Goal: Ask a question: Seek information or help from site administrators or community

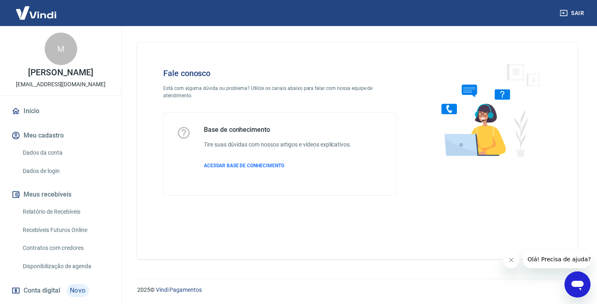
click at [567, 284] on div "Abrir janela de mensagens" at bounding box center [578, 284] width 24 height 24
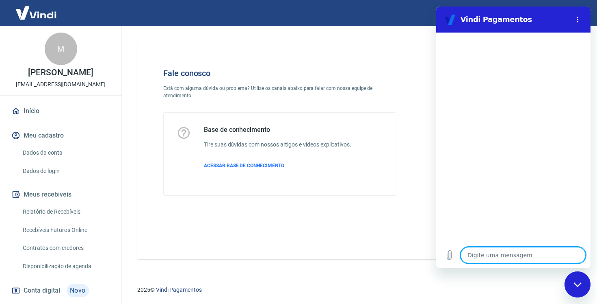
click at [528, 247] on textarea at bounding box center [523, 255] width 125 height 16
type textarea "o"
type textarea "x"
type textarea "oi"
type textarea "x"
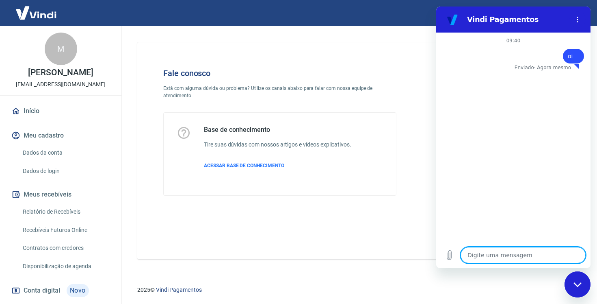
type textarea "x"
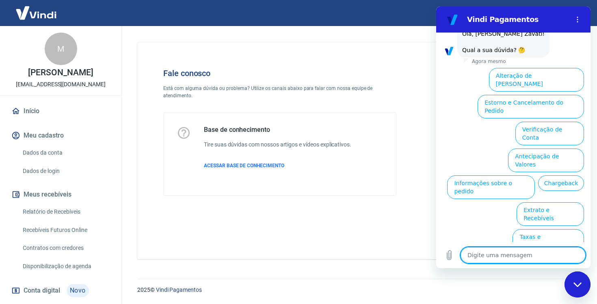
scroll to position [50, 0]
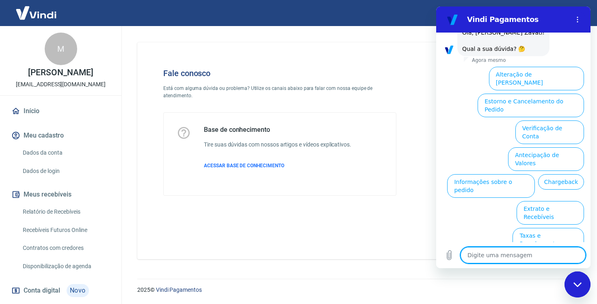
type textarea "F"
type textarea "x"
type textarea "Fa"
type textarea "x"
type textarea "Fal"
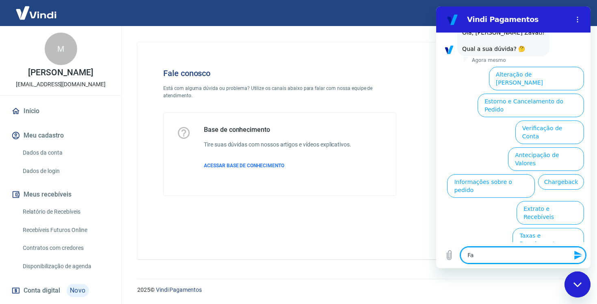
type textarea "x"
type textarea "Fala"
type textarea "x"
type textarea "Falar"
type textarea "x"
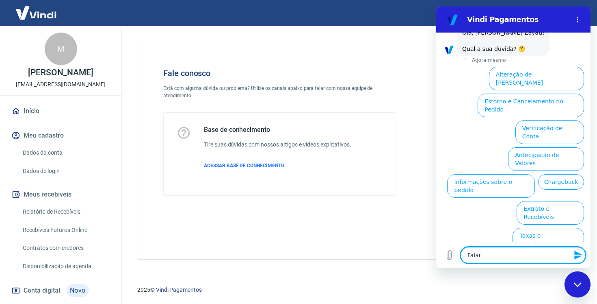
type textarea "Falar"
type textarea "x"
type textarea "Falar c"
type textarea "x"
type textarea "Falar co"
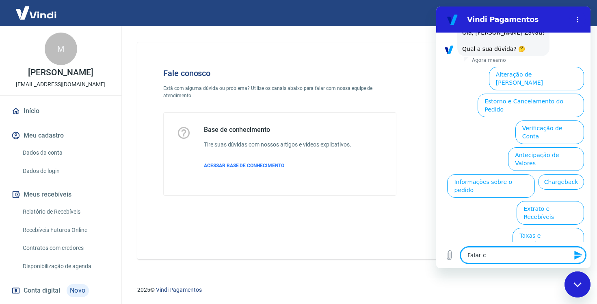
type textarea "x"
type textarea "Falar com"
type textarea "x"
type textarea "Falar com"
type textarea "x"
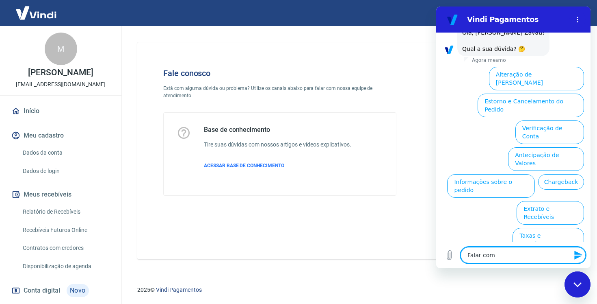
type textarea "Falar com a"
type textarea "x"
type textarea "Falar com at"
type textarea "x"
type textarea "Falar com ate"
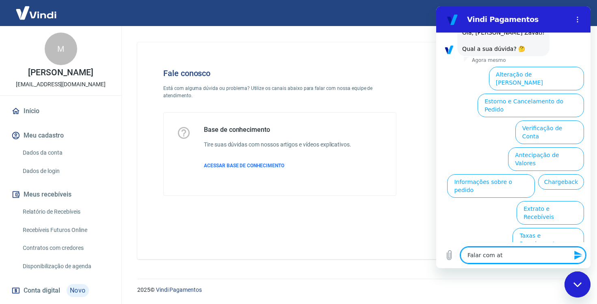
type textarea "x"
type textarea "Falar com [GEOGRAPHIC_DATA]"
type textarea "x"
type textarea "Falar com atend"
type textarea "x"
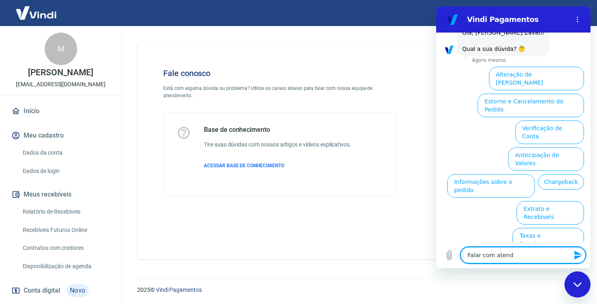
type textarea "Falar com atende"
type textarea "x"
type textarea "Falar com atenden"
type textarea "x"
type textarea "Falar com atendent"
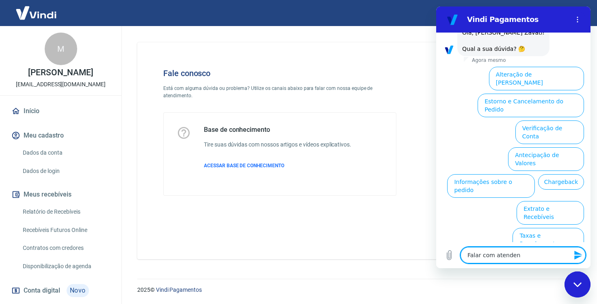
type textarea "x"
type textarea "Falar com atendente"
type textarea "x"
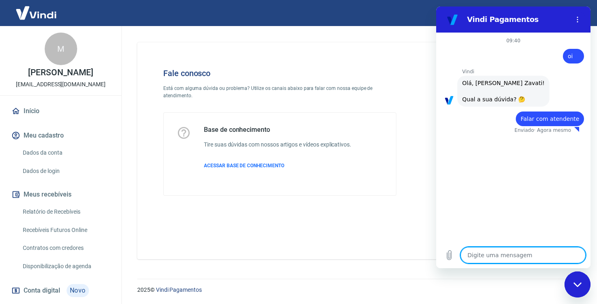
type textarea "x"
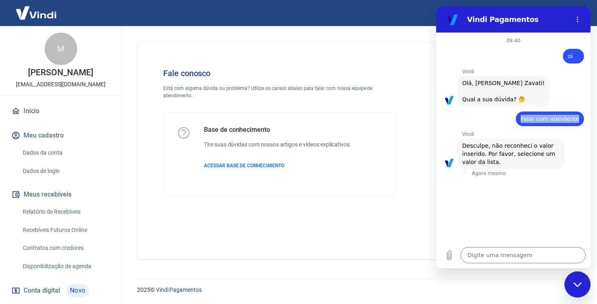
drag, startPoint x: 527, startPoint y: 126, endPoint x: 586, endPoint y: 127, distance: 59.3
click at [586, 127] on div "09:40 diz: oi Enviado · Agora mesmo [PERSON_NAME] diz: [PERSON_NAME], [PERSON_N…" at bounding box center [513, 137] width 154 height 209
copy span "Falar com atendente"
click at [492, 255] on textarea at bounding box center [523, 255] width 125 height 16
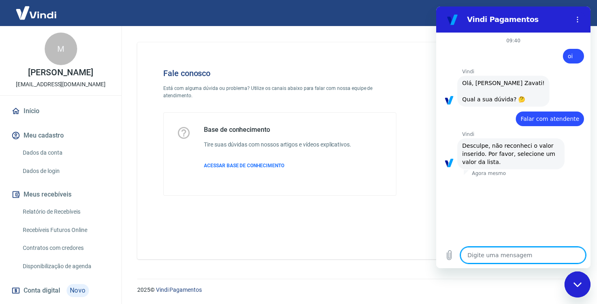
paste textarea "Falar com atendente"
type textarea "Falar com atendente"
type textarea "x"
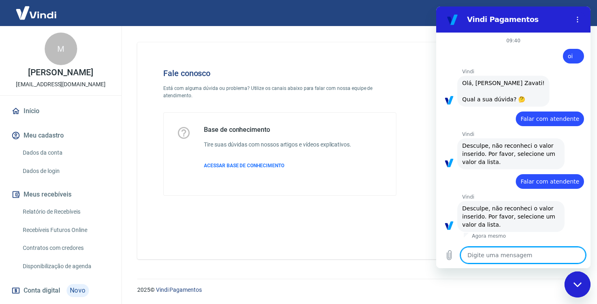
click at [498, 253] on textarea at bounding box center [523, 255] width 125 height 16
paste textarea "Falar com atendente"
type textarea "Falar com atendente"
type textarea "x"
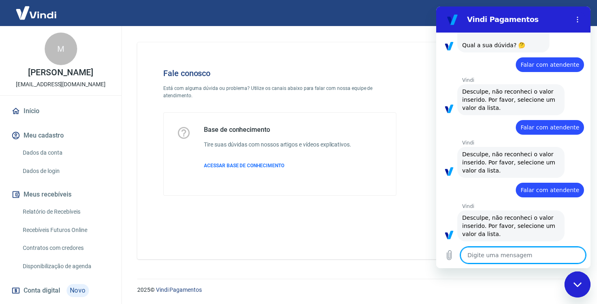
type textarea "x"
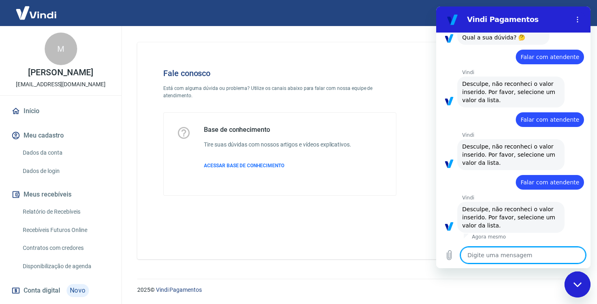
scroll to position [70, 0]
paste textarea "Falar com atendente"
type textarea "Falar com atendente"
type textarea "x"
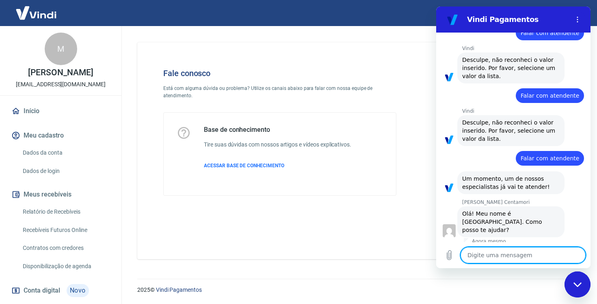
scroll to position [153, 0]
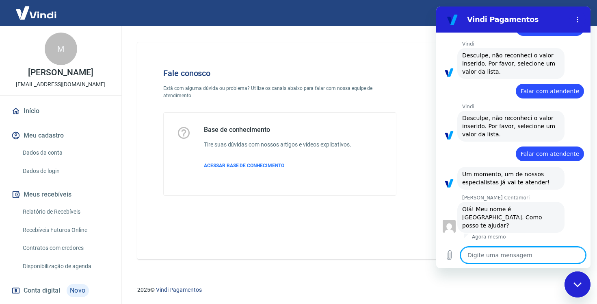
type textarea "x"
click at [487, 256] on textarea at bounding box center [523, 255] width 125 height 16
type textarea "M"
type textarea "x"
type textarea "Ma"
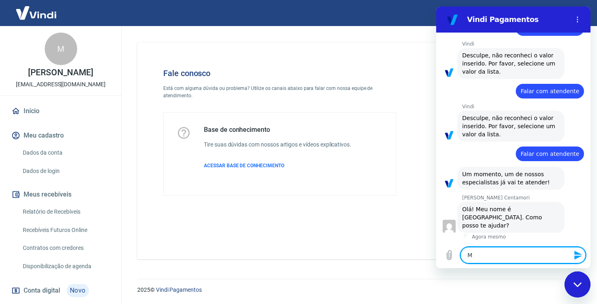
type textarea "x"
type textarea "Mar"
type textarea "x"
type textarea "Mari"
type textarea "x"
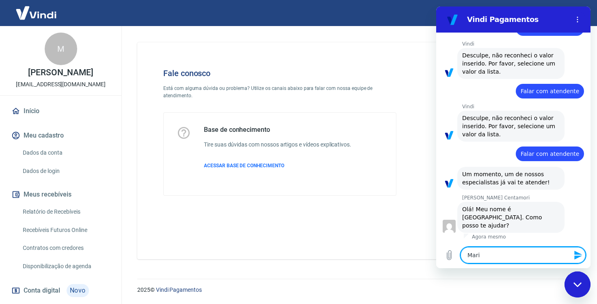
type textarea "[PERSON_NAME]"
type textarea "x"
type textarea "Marian"
type textarea "x"
type textarea "[PERSON_NAME]"
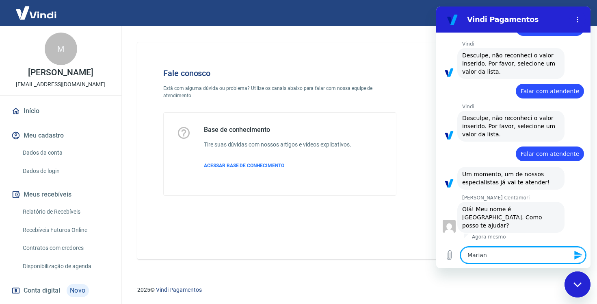
type textarea "x"
type textarea "[PERSON_NAME]"
type textarea "x"
type textarea "[PERSON_NAME]"
type textarea "x"
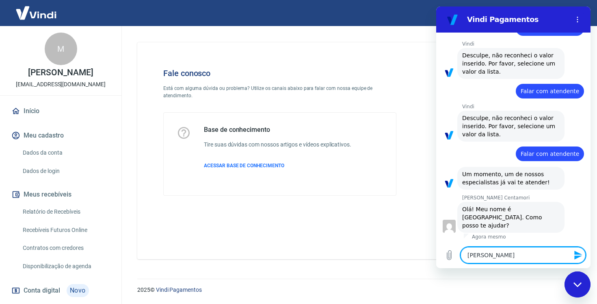
type textarea "[PERSON_NAME]"
type textarea "x"
type textarea "[PERSON_NAME]"
type textarea "x"
type textarea "[PERSON_NAME]"
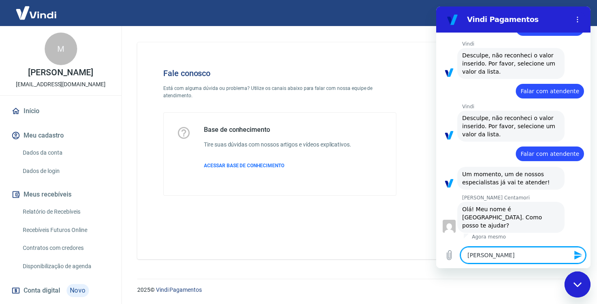
type textarea "x"
type textarea "Mariana bom d"
type textarea "x"
type textarea "Mariana bom di"
type textarea "x"
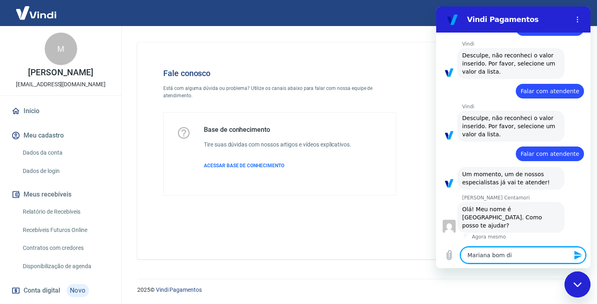
type textarea "Mariana bom dia"
type textarea "x"
type textarea "[PERSON_NAME] dia,"
type textarea "x"
type textarea "[PERSON_NAME] dia,"
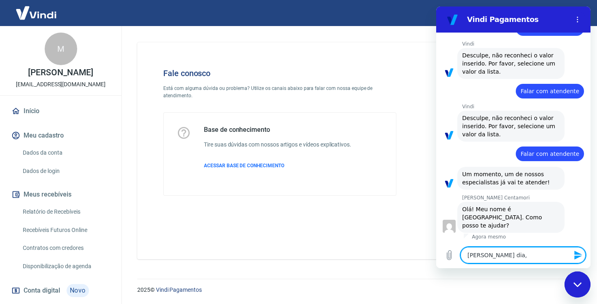
type textarea "x"
type textarea "Mariana bom dia, t"
type textarea "x"
type textarea "Mariana bom dia, tu"
type textarea "x"
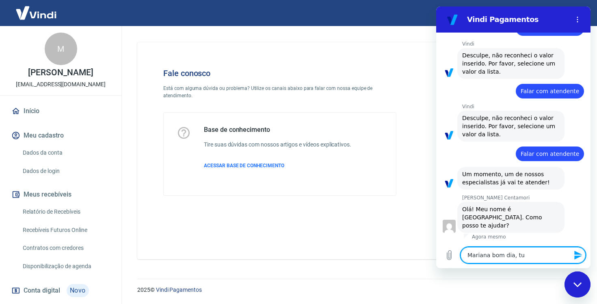
type textarea "[PERSON_NAME] dia, tud"
type textarea "x"
type textarea "[PERSON_NAME] dia, tudo"
type textarea "x"
type textarea "[PERSON_NAME] dia, tudo"
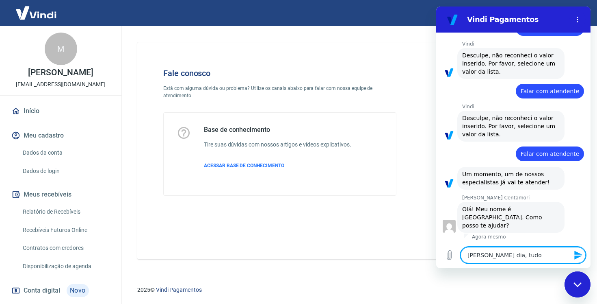
type textarea "x"
type textarea "[PERSON_NAME] dia, tudo e"
type textarea "x"
type textarea "[PERSON_NAME] dia, tudo"
type textarea "x"
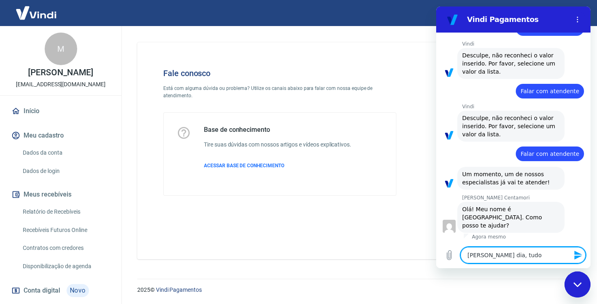
type textarea "Mariana bom dia, tudo b"
type textarea "x"
type textarea "[PERSON_NAME] dia, tudo be"
type textarea "x"
type textarea "[PERSON_NAME] dia, tudo bem"
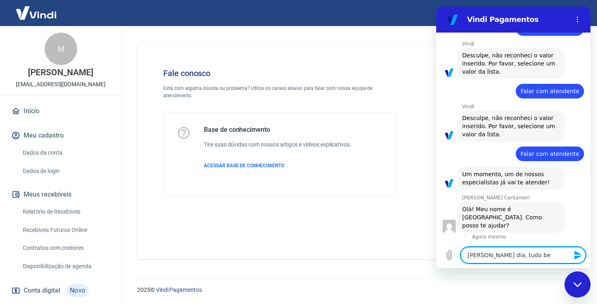
type textarea "x"
type textarea "[PERSON_NAME] dia, tudo bem?"
type textarea "x"
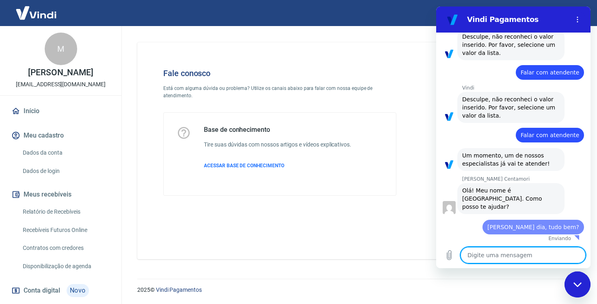
type textarea "x"
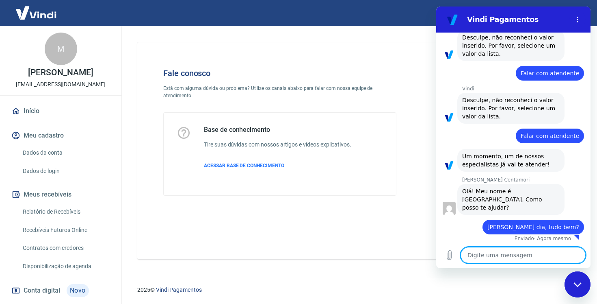
scroll to position [172, 0]
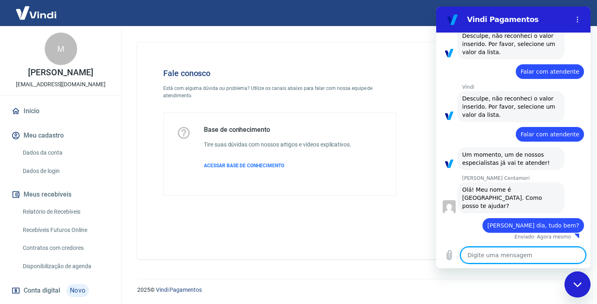
type textarea "E"
type textarea "x"
type textarea "Es"
type textarea "x"
type textarea "Est"
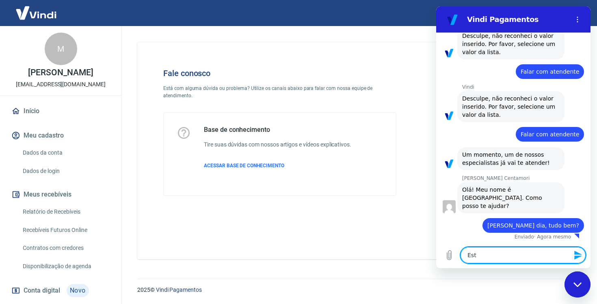
type textarea "x"
type textarea "Esto"
type textarea "x"
type textarea "Estou"
type textarea "x"
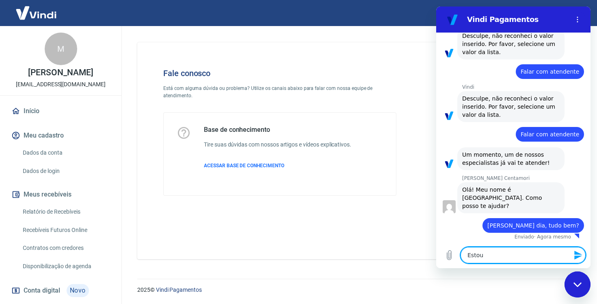
type textarea "Estou"
type textarea "x"
type textarea "Estou c"
type textarea "x"
type textarea "Estou co"
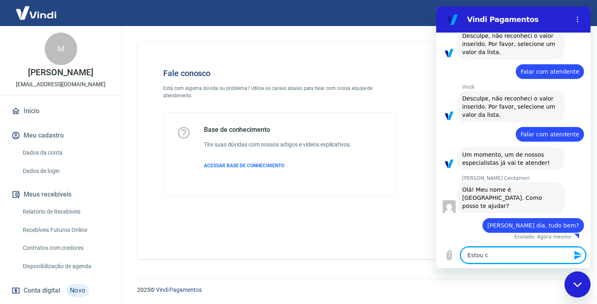
type textarea "x"
type textarea "Estou com"
type textarea "x"
type textarea "Estou com"
type textarea "x"
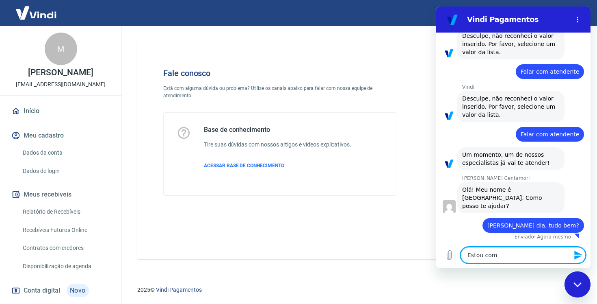
type textarea "Estou com p"
type textarea "x"
type textarea "Estou com pr"
type textarea "x"
type textarea "Estou com pro"
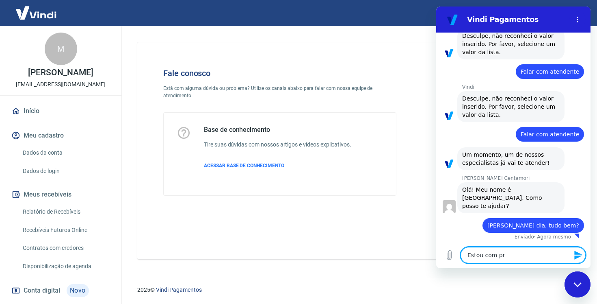
type textarea "x"
type textarea "Estou com prob"
type textarea "x"
type textarea "Estou com probl"
type textarea "x"
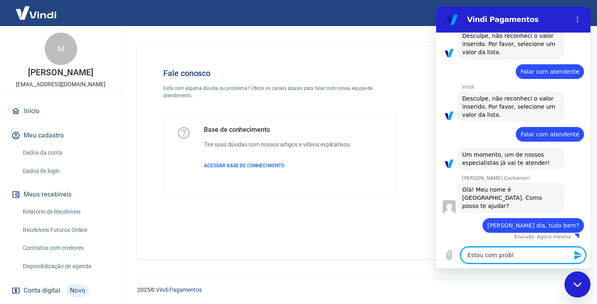
type textarea "Estou com proble"
type textarea "x"
type textarea "Estou com problem"
type textarea "x"
type textarea "Estou com problema"
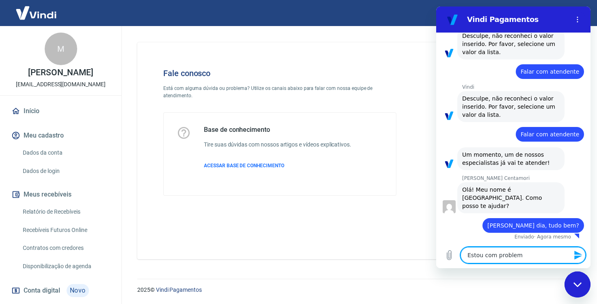
type textarea "x"
type textarea "Estou com problemas"
type textarea "x"
type textarea "Estou com problemas"
type textarea "x"
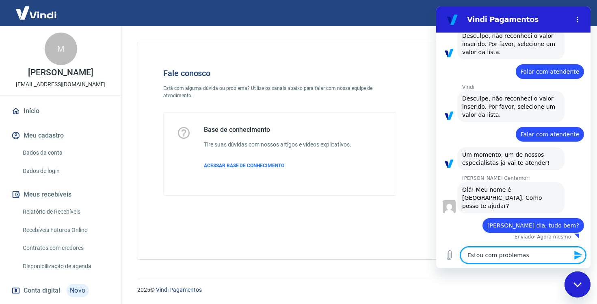
type textarea "Estou com problemas c"
type textarea "x"
type textarea "Estou com problemas co"
type textarea "x"
type textarea "Estou com problemas com"
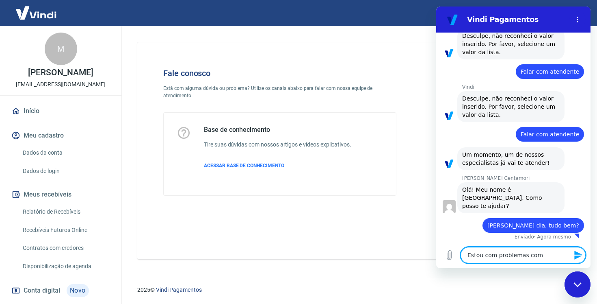
type textarea "x"
type textarea "Estou com problemas com"
type textarea "x"
type textarea "Estou com problemas com s"
type textarea "x"
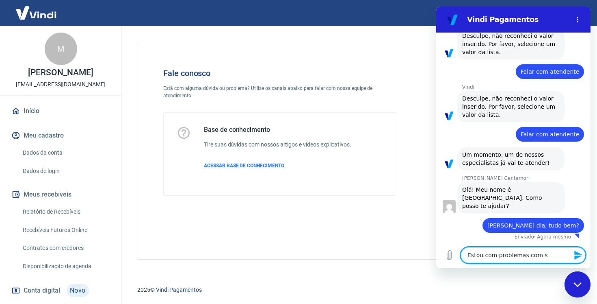
type textarea "Estou com problemas com sa"
type textarea "x"
type textarea "Estou com problemas com sal"
type textarea "x"
type textarea "Estou com problemas com sald"
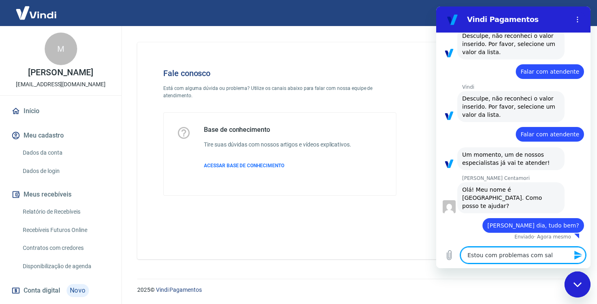
type textarea "x"
type textarea "Estou com problemas com saldo"
type textarea "x"
type textarea "Estou com problemas com saldo"
type textarea "x"
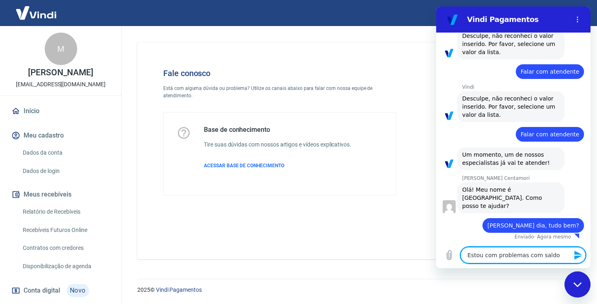
type textarea "Estou com problemas com saldo a"
type textarea "x"
type textarea "Estou com problemas com saldo ad"
type textarea "x"
type textarea "Estou com problemas com saldo adc"
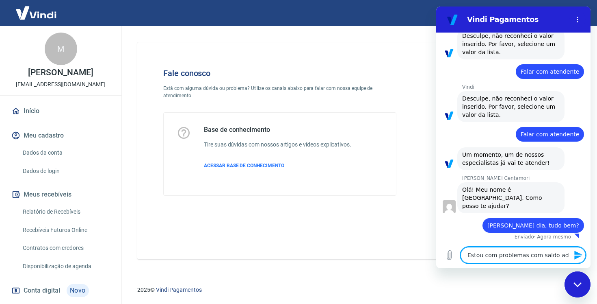
type textarea "x"
type textarea "Estou com problemas com saldo adci"
type textarea "x"
type textarea "Estou com problemas com saldo adcio"
type textarea "x"
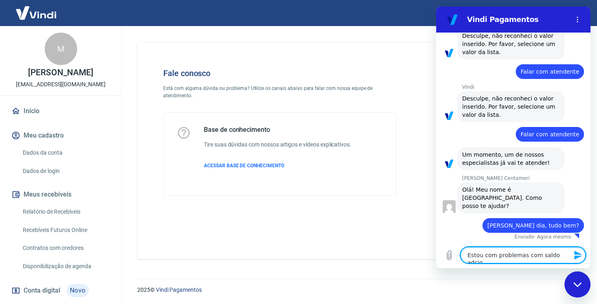
type textarea "Estou com problemas com saldo adcion"
type textarea "x"
type textarea "Estou com problemas com saldo adcio"
type textarea "x"
type textarea "Estou com problemas com saldo adci"
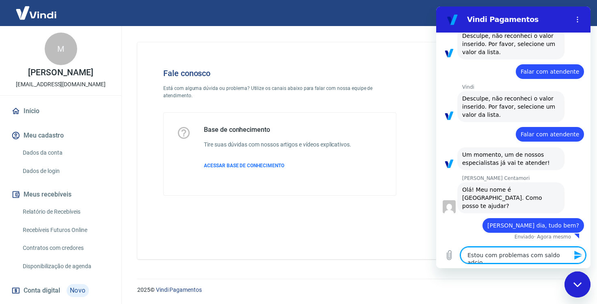
type textarea "x"
type textarea "Estou com problemas com saldo adc"
type textarea "x"
type textarea "Estou com problemas com saldo ad"
type textarea "x"
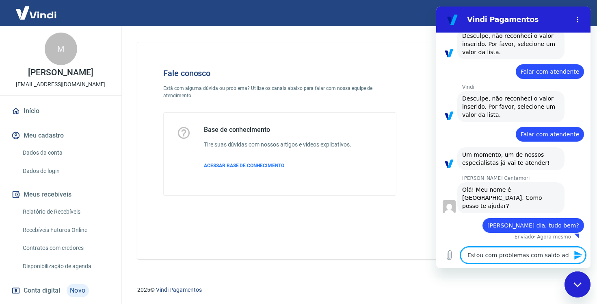
type textarea "Estou com problemas com saldo adi"
type textarea "x"
type textarea "Estou com problemas com saldo adic"
type textarea "x"
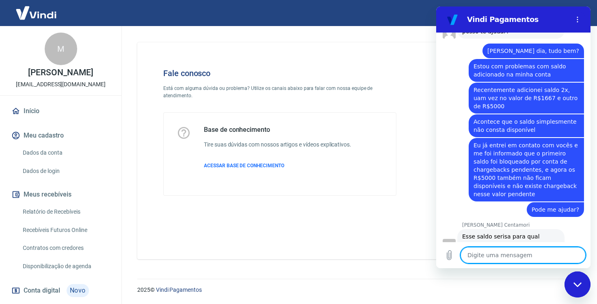
scroll to position [358, 0]
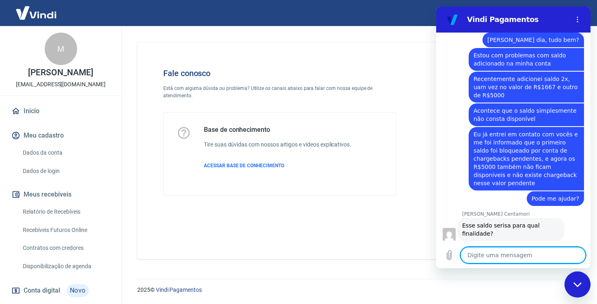
click at [502, 257] on textarea at bounding box center [523, 255] width 125 height 16
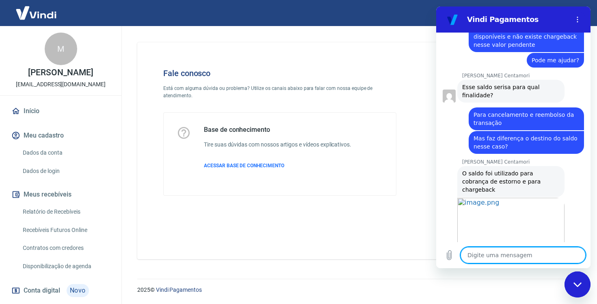
scroll to position [504, 0]
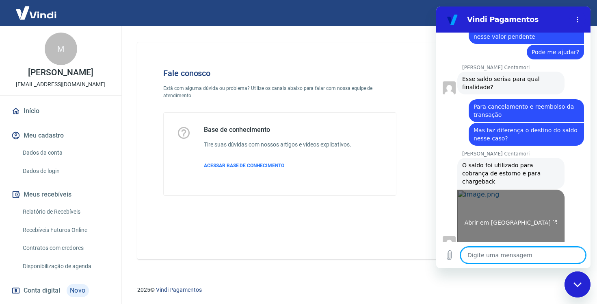
click at [507, 210] on link "Abrir em [GEOGRAPHIC_DATA]" at bounding box center [511, 218] width 107 height 59
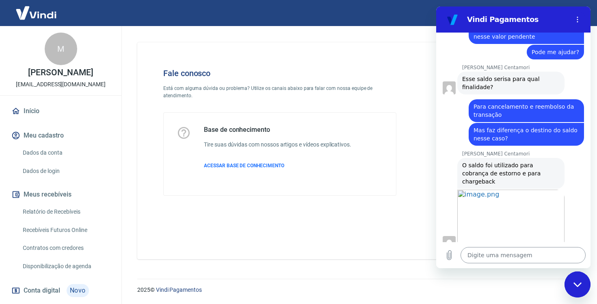
click at [521, 256] on textarea at bounding box center [523, 255] width 125 height 16
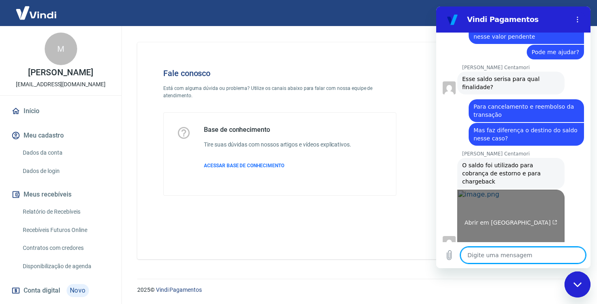
click at [536, 191] on link "Abrir em [GEOGRAPHIC_DATA]" at bounding box center [511, 218] width 107 height 59
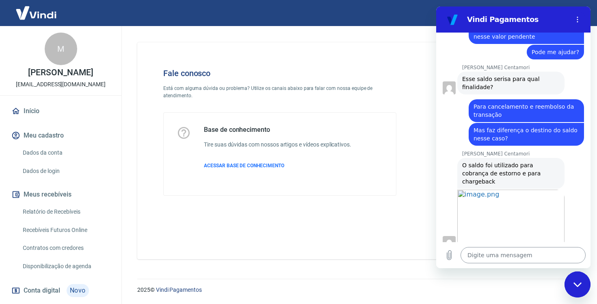
click at [480, 254] on textarea at bounding box center [523, 255] width 125 height 16
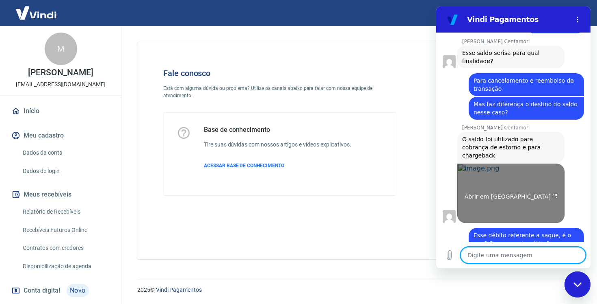
scroll to position [531, 0]
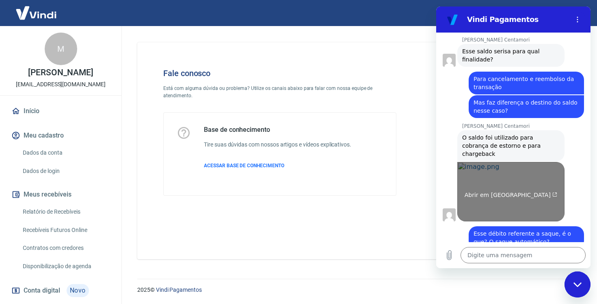
click at [511, 187] on link "Abrir em [GEOGRAPHIC_DATA]" at bounding box center [511, 191] width 107 height 59
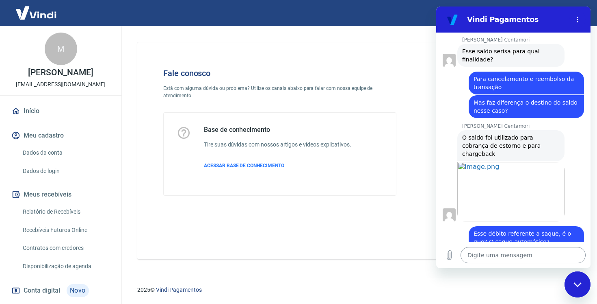
click at [479, 254] on textarea at bounding box center [523, 255] width 125 height 16
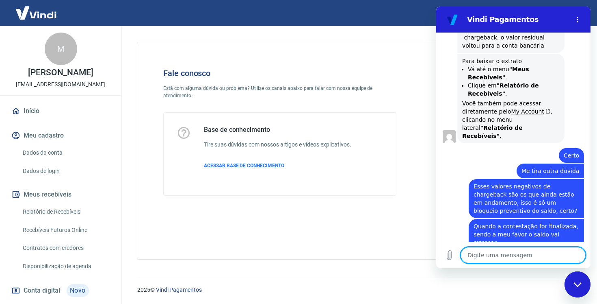
scroll to position [813, 0]
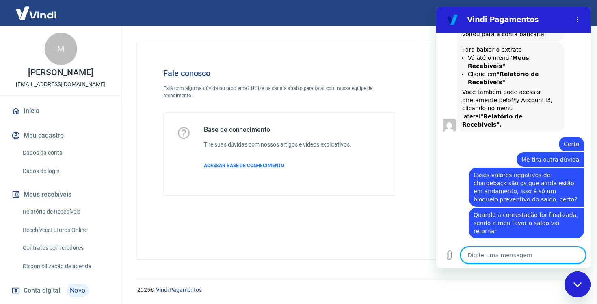
click at [521, 253] on textarea at bounding box center [523, 255] width 125 height 16
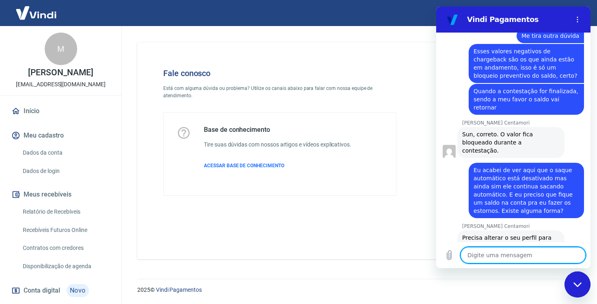
scroll to position [948, 0]
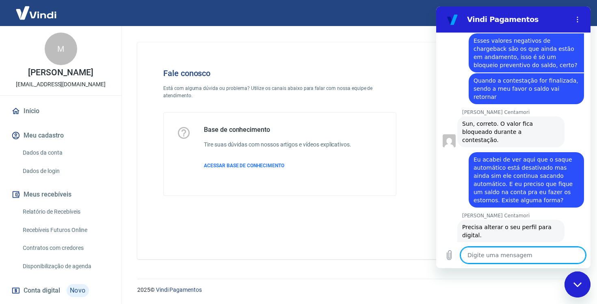
click at [531, 258] on textarea at bounding box center [523, 255] width 125 height 16
click at [531, 257] on textarea at bounding box center [523, 255] width 125 height 16
click at [490, 259] on textarea at bounding box center [523, 255] width 125 height 16
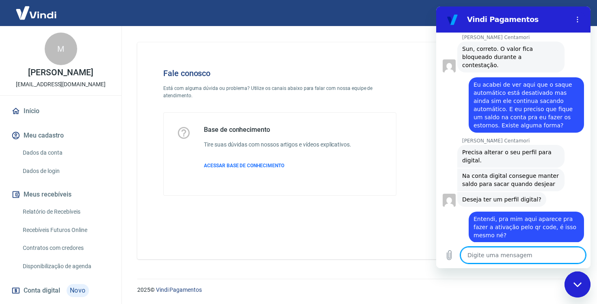
scroll to position [1026, 0]
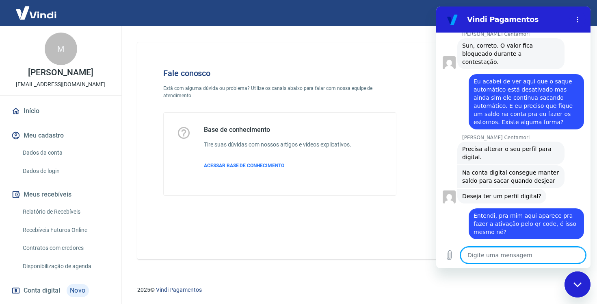
click at [498, 252] on textarea at bounding box center [523, 255] width 125 height 16
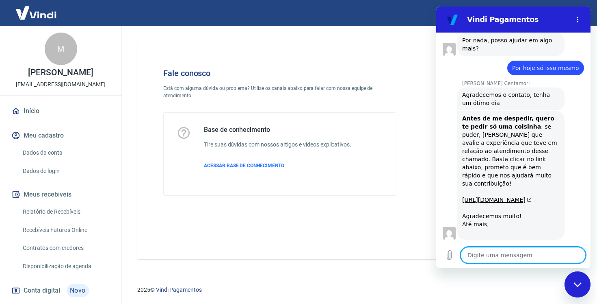
scroll to position [1434, 0]
